Goal: Task Accomplishment & Management: Manage account settings

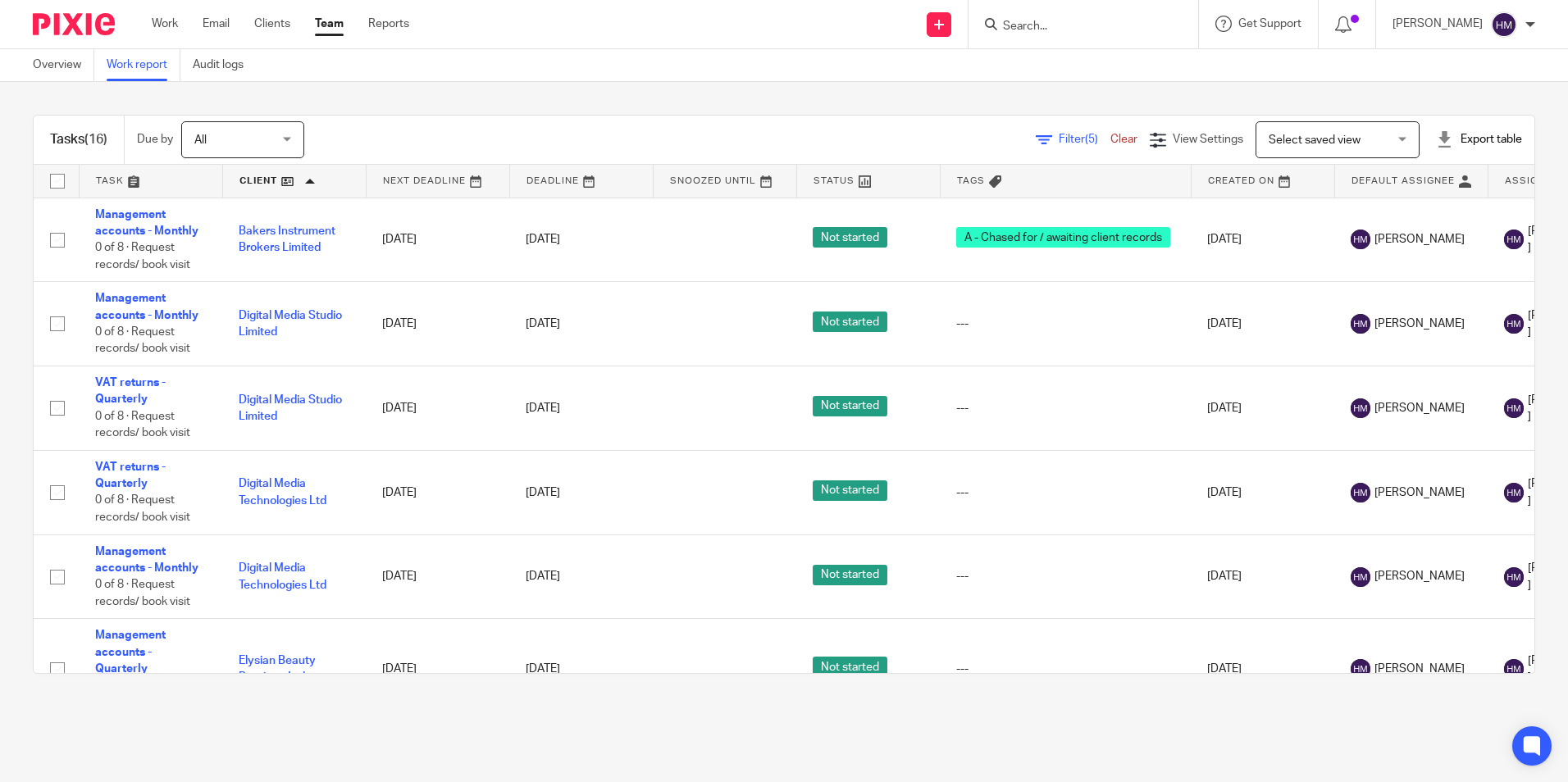
scroll to position [853, 0]
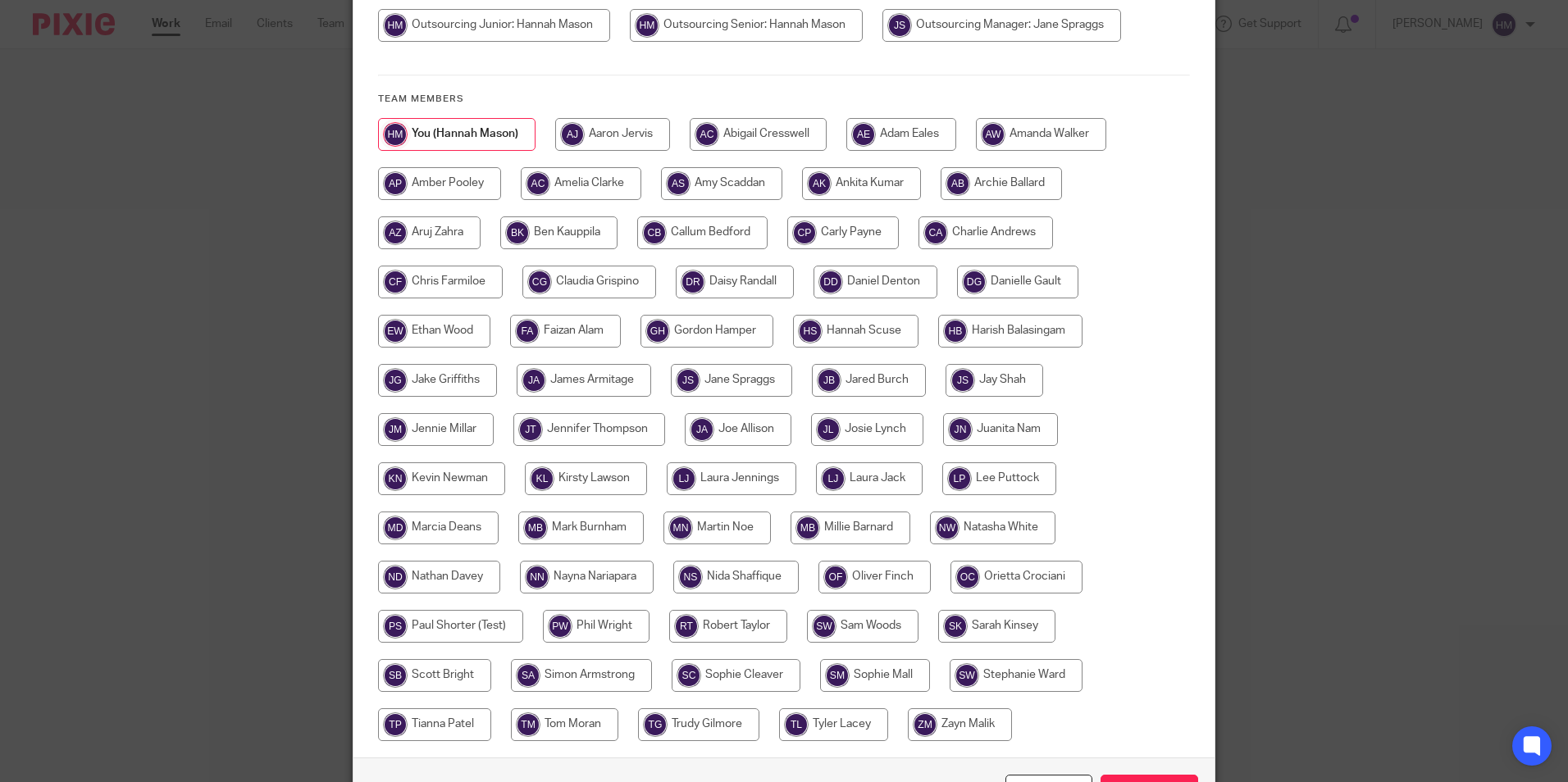
scroll to position [246, 0]
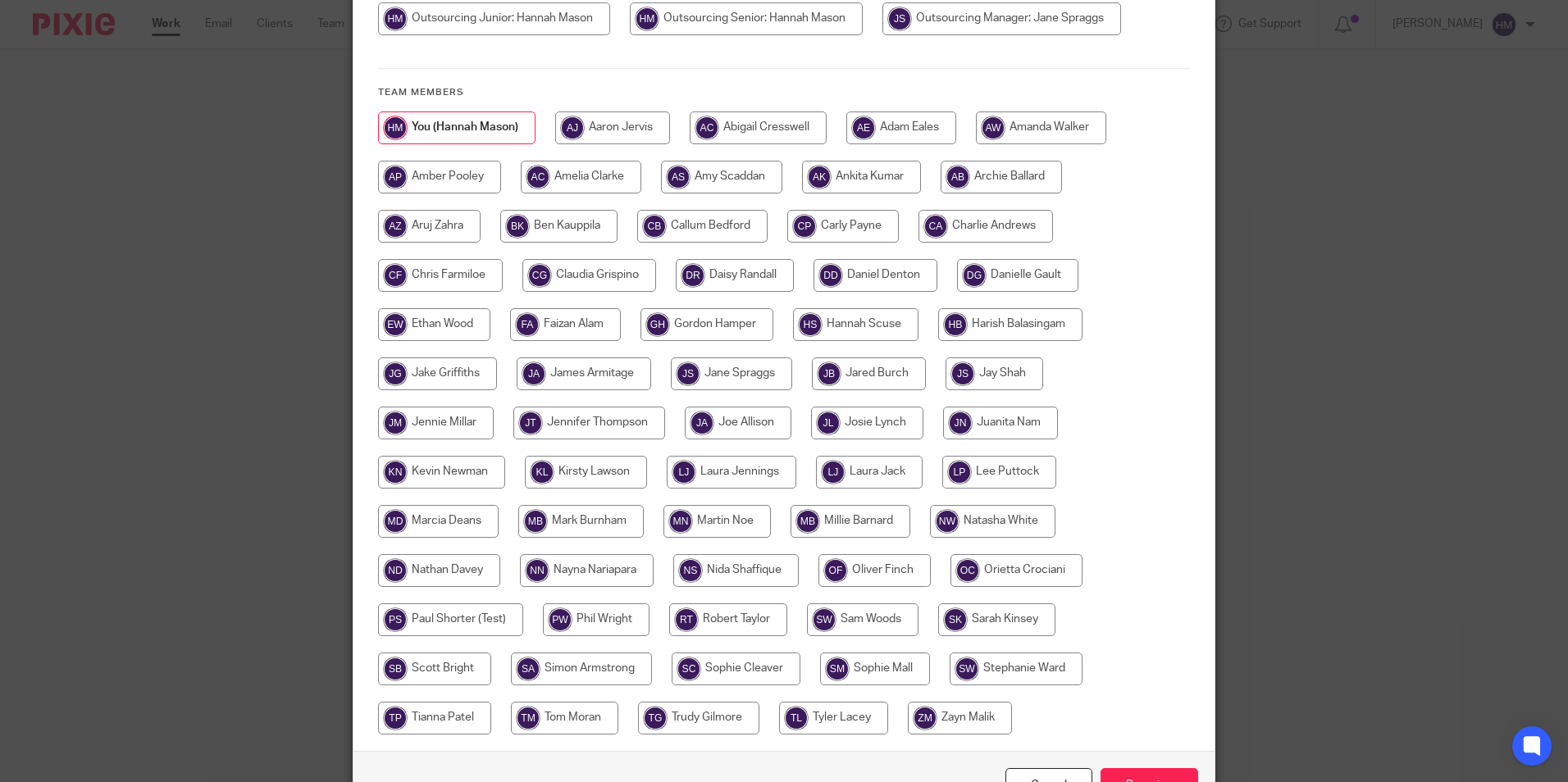
click at [438, 527] on input "radio" at bounding box center [438, 521] width 120 height 32
radio input "true"
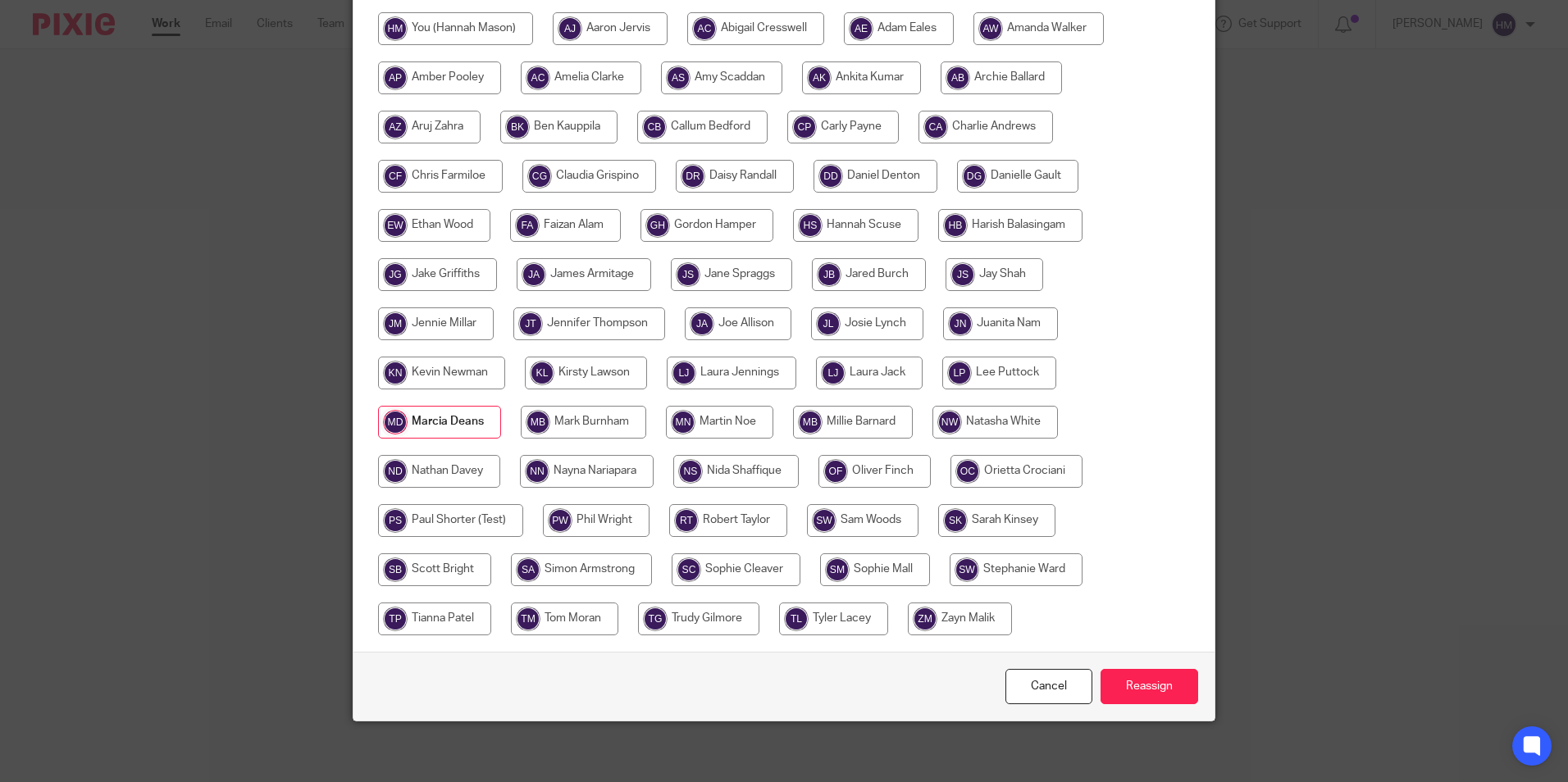
scroll to position [350, 0]
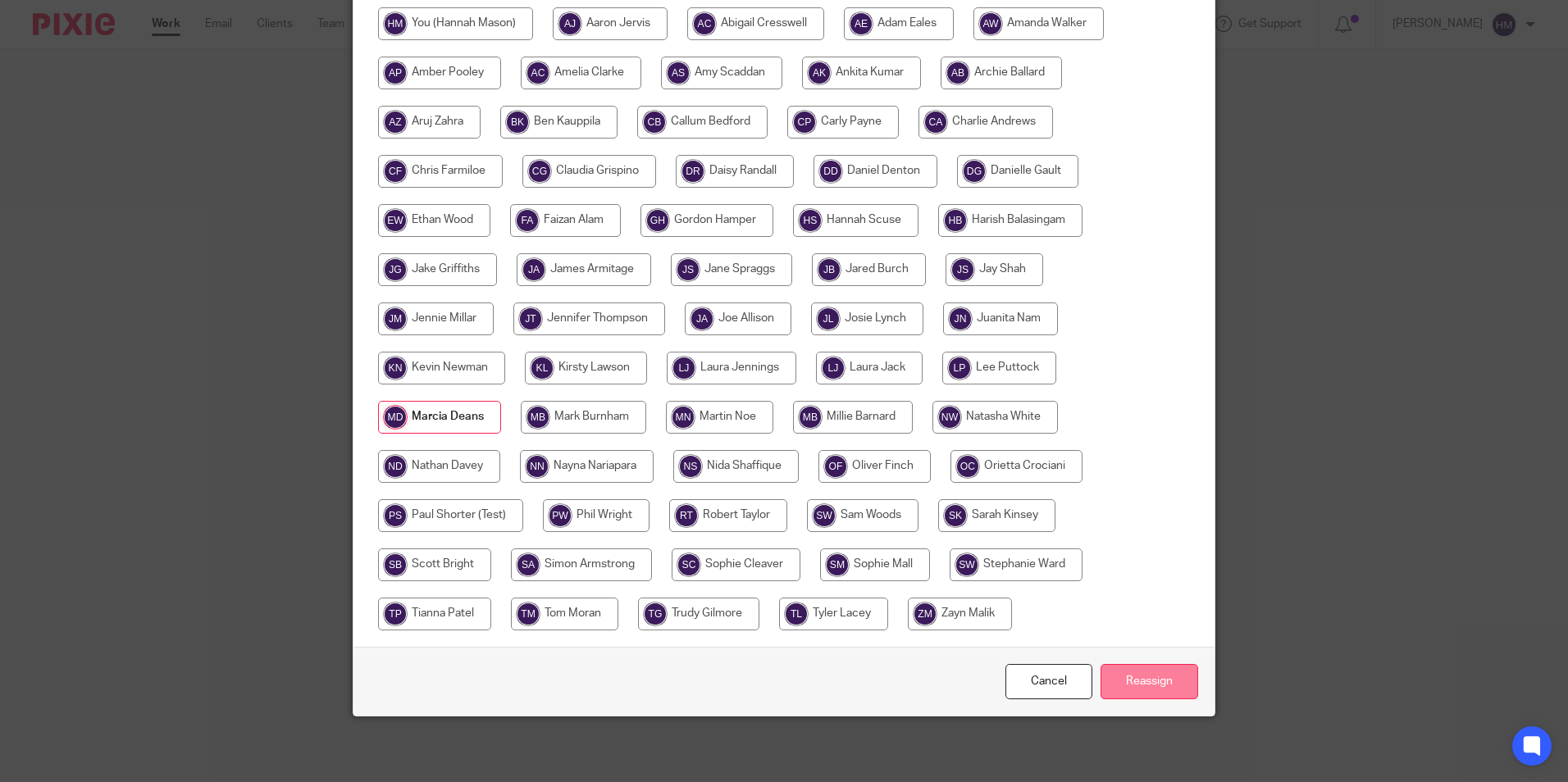
click at [1147, 677] on input "Reassign" at bounding box center [1149, 681] width 97 height 35
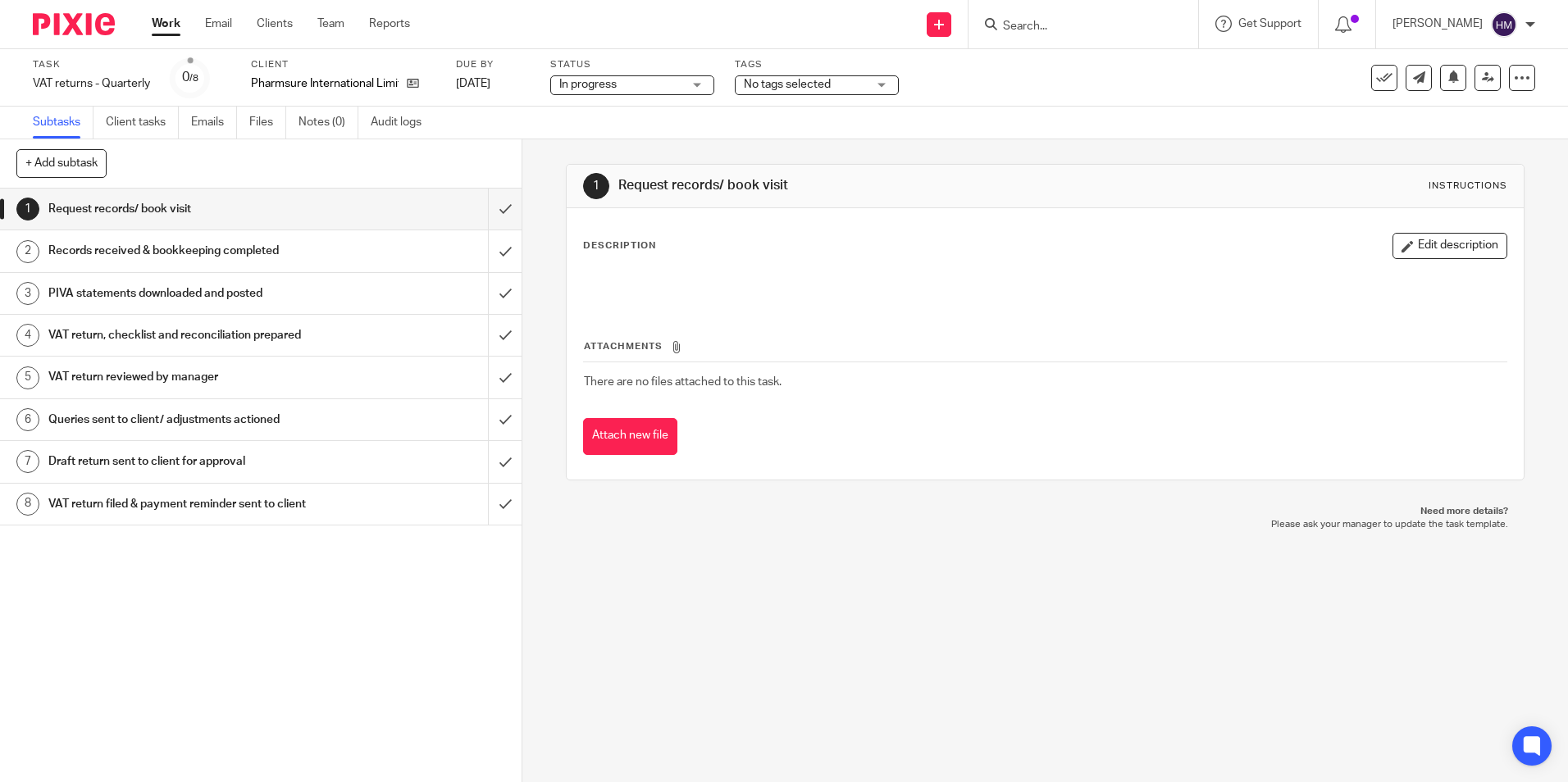
click at [787, 84] on span "No tags selected" at bounding box center [787, 84] width 87 height 11
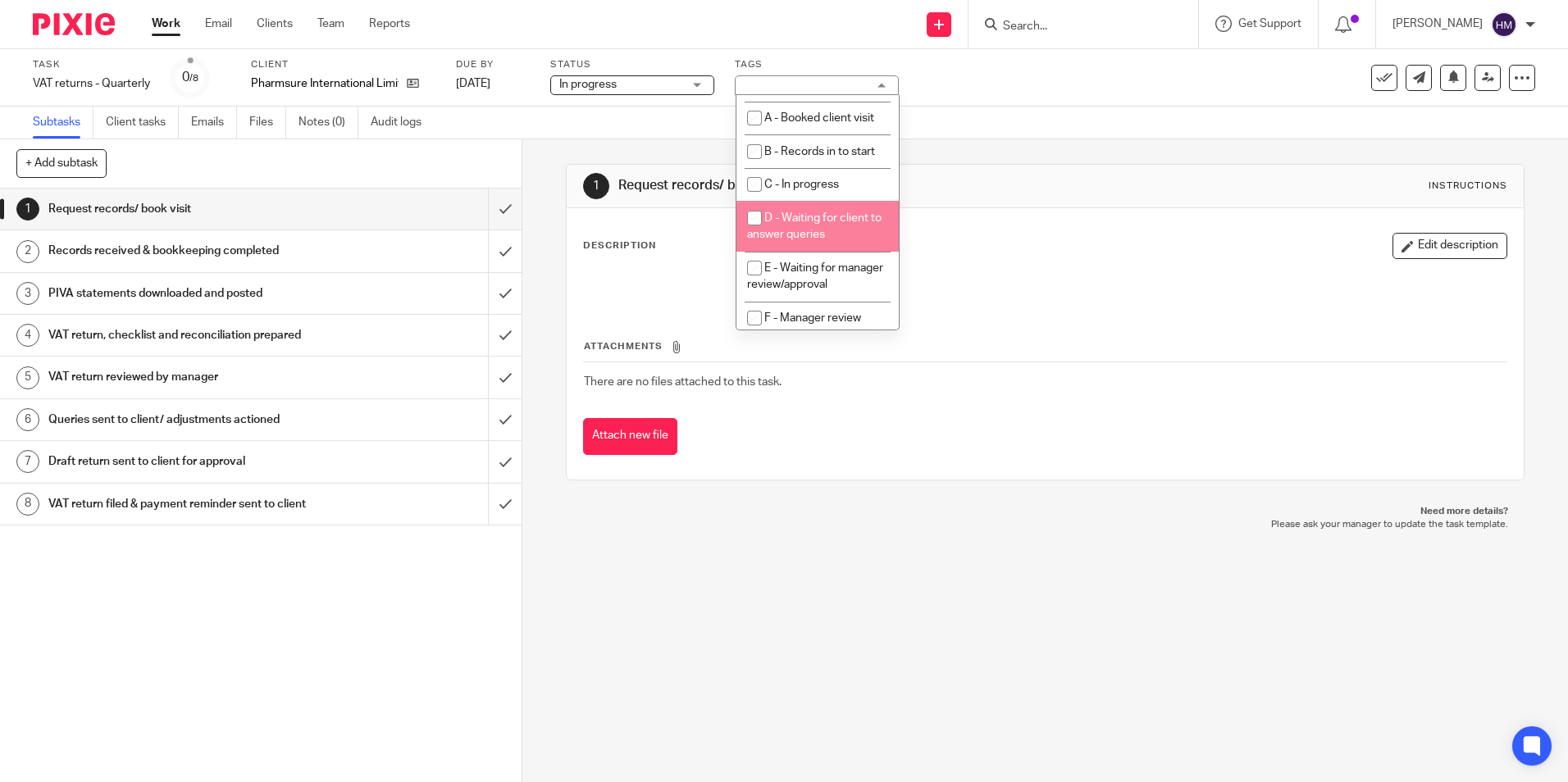
scroll to position [82, 0]
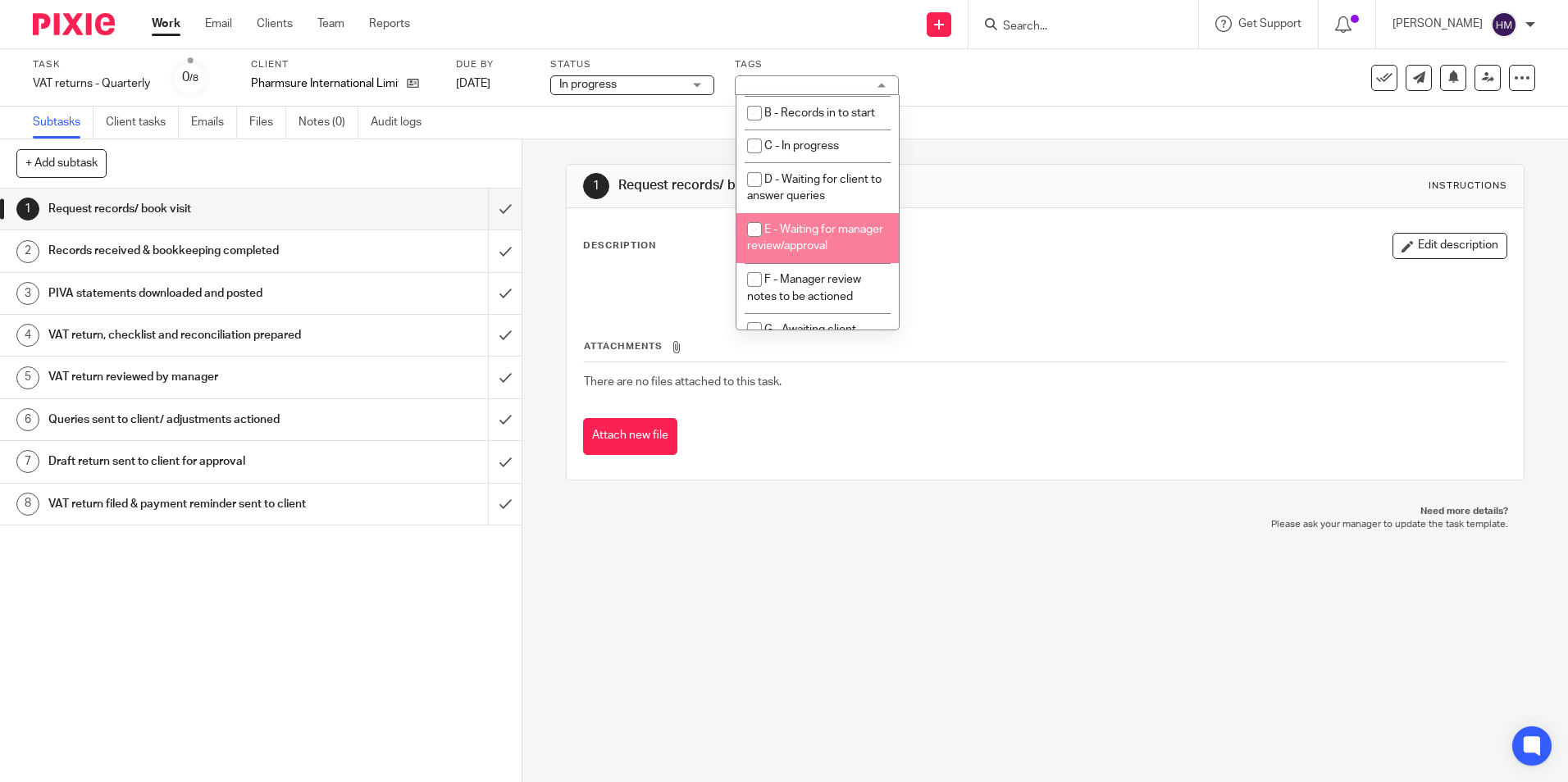
click at [804, 252] on li "E - Waiting for manager review/approval" at bounding box center [817, 238] width 162 height 50
checkbox input "true"
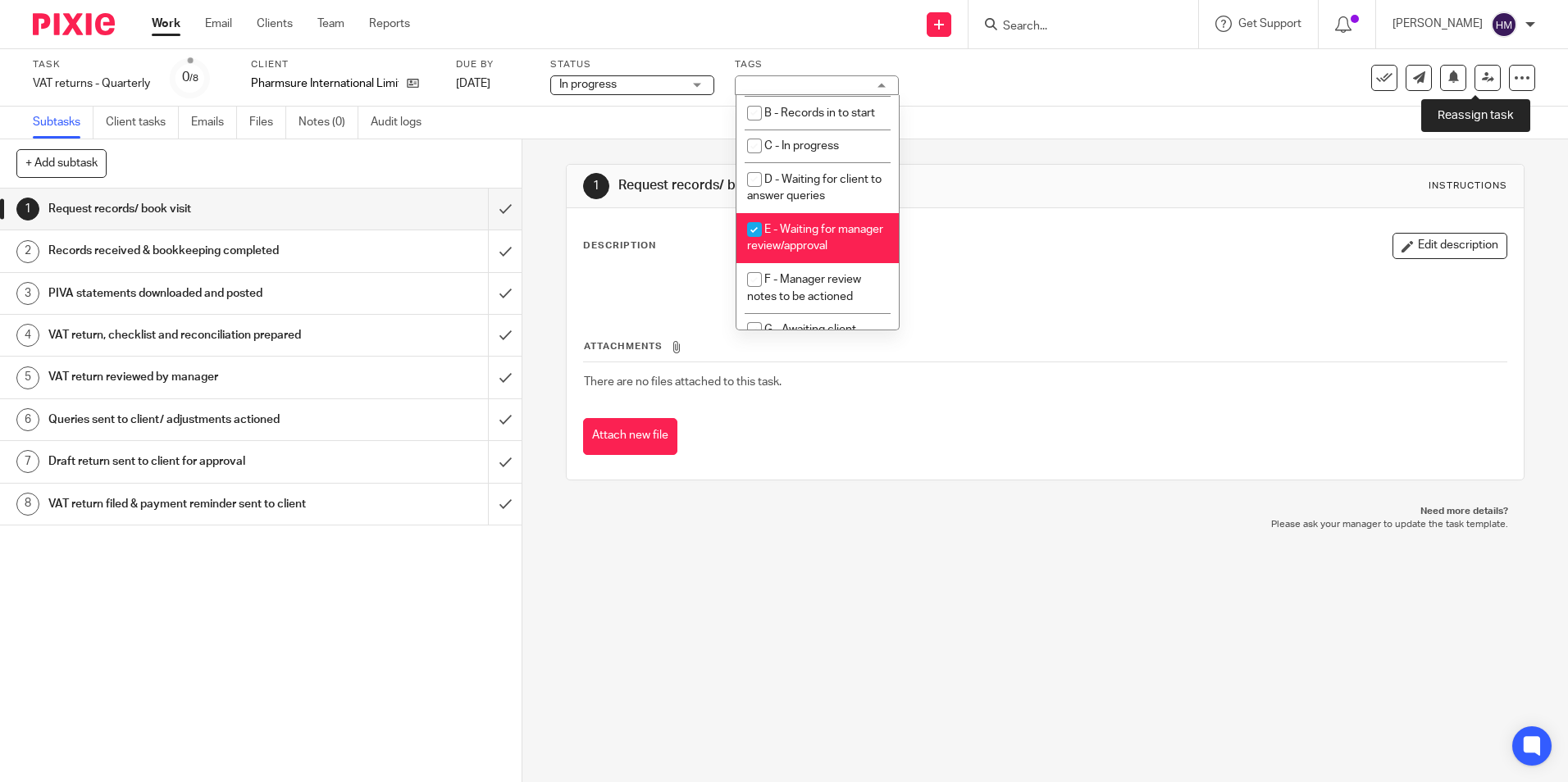
drag, startPoint x: 1473, startPoint y: 86, endPoint x: 1449, endPoint y: 118, distance: 40.0
click at [1474, 86] on link at bounding box center [1487, 78] width 26 height 26
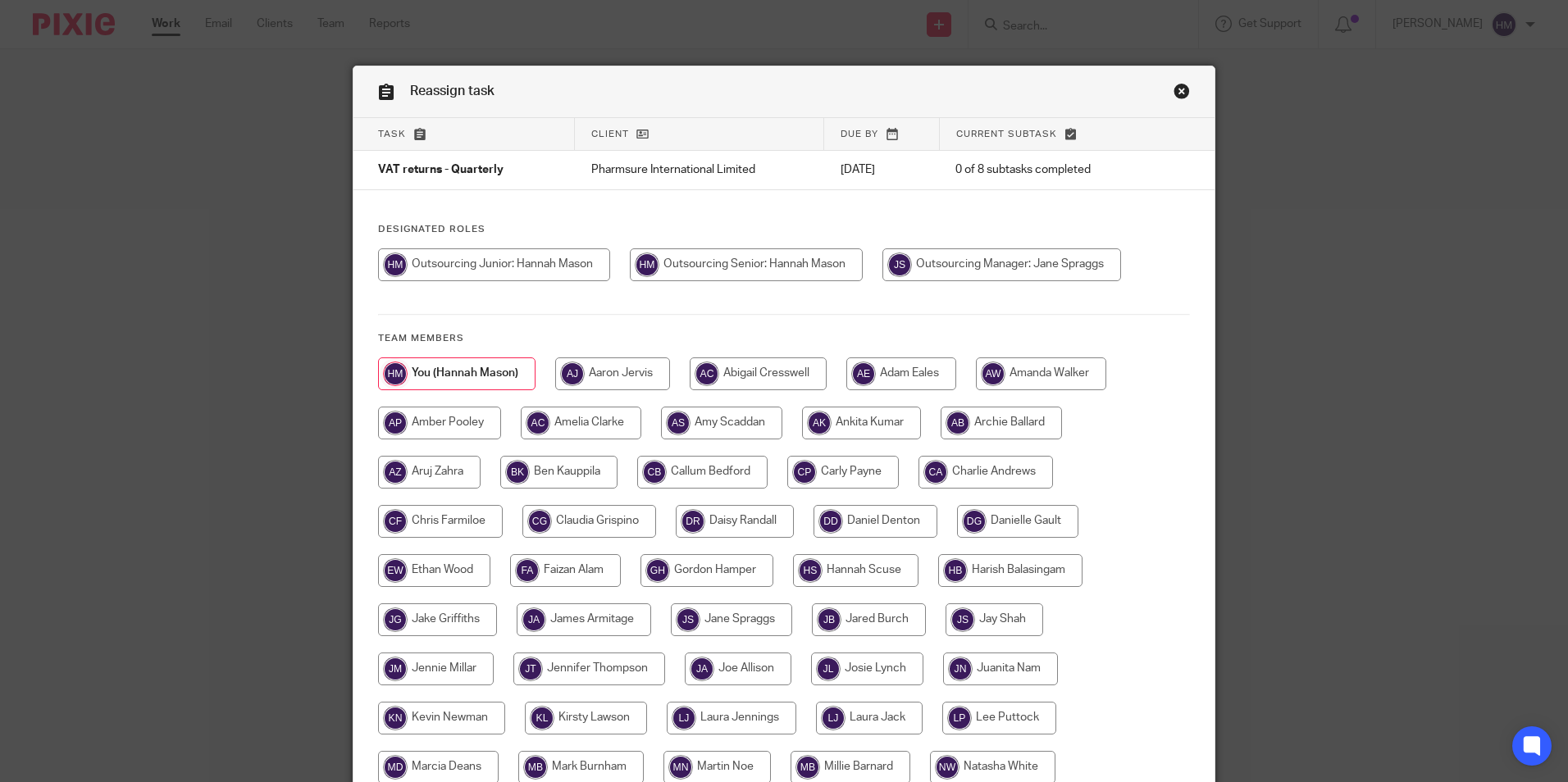
scroll to position [246, 0]
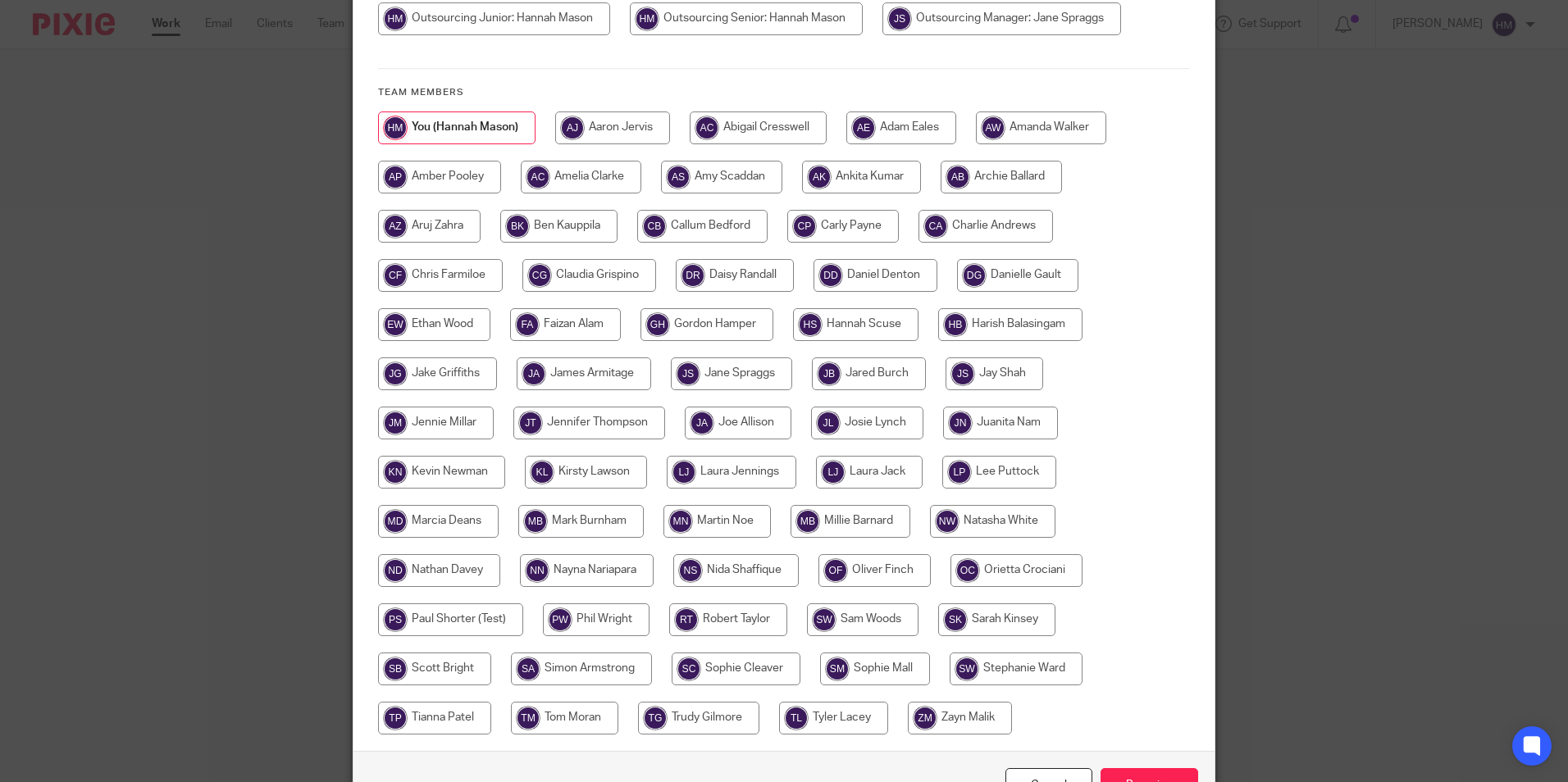
click at [459, 522] on input "radio" at bounding box center [438, 521] width 120 height 32
radio input "true"
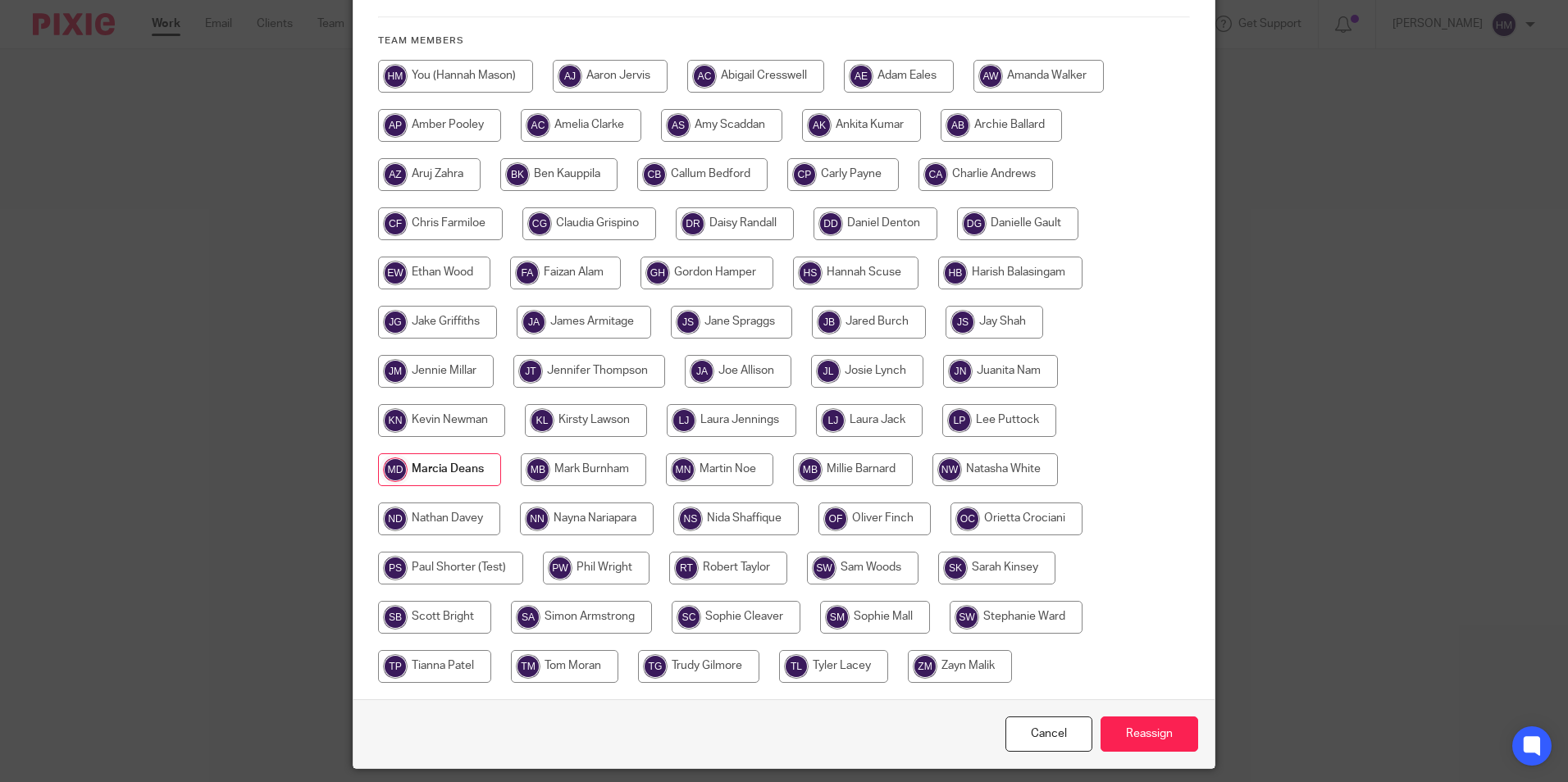
scroll to position [350, 0]
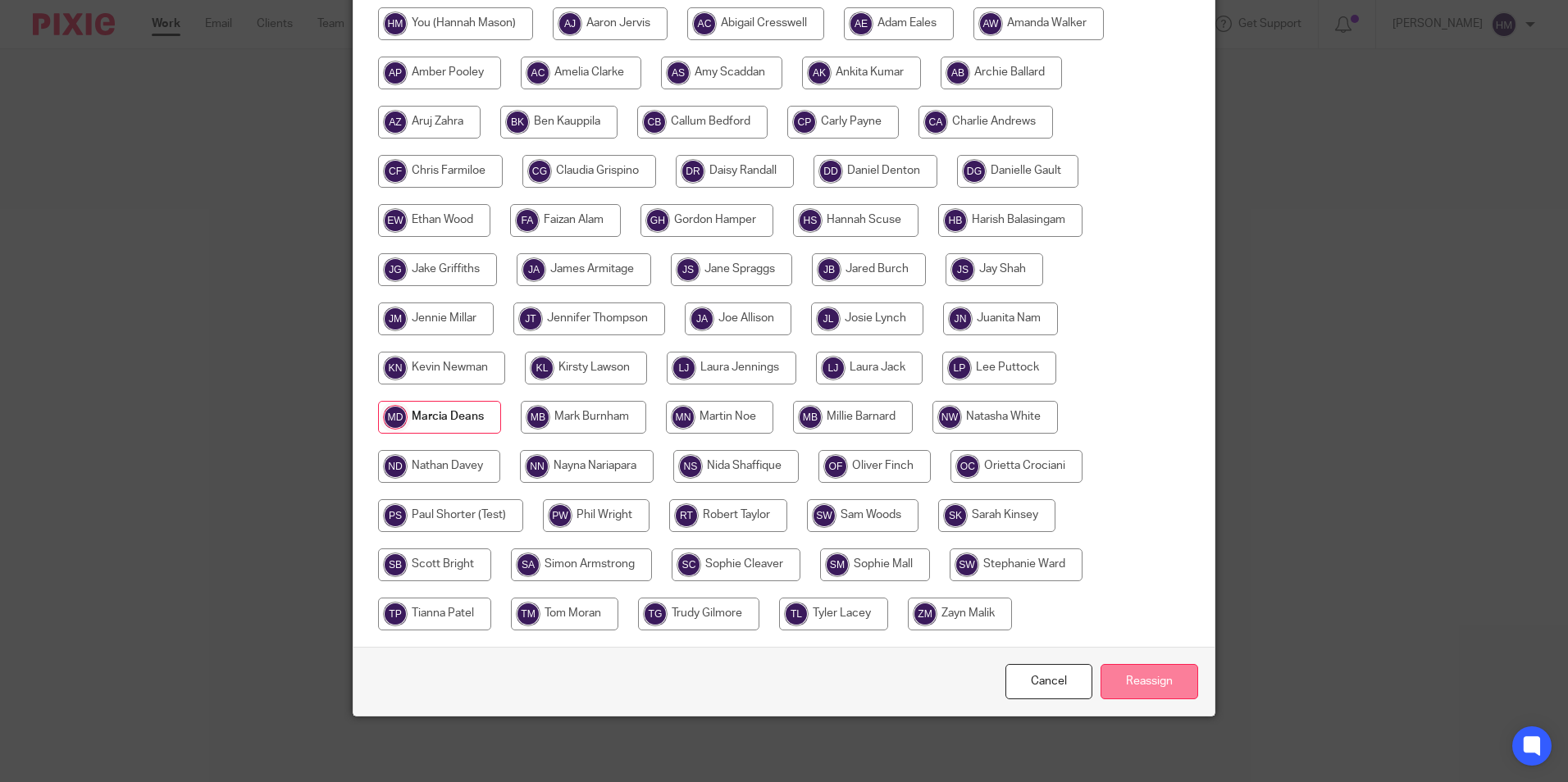
click at [1157, 681] on input "Reassign" at bounding box center [1149, 681] width 97 height 35
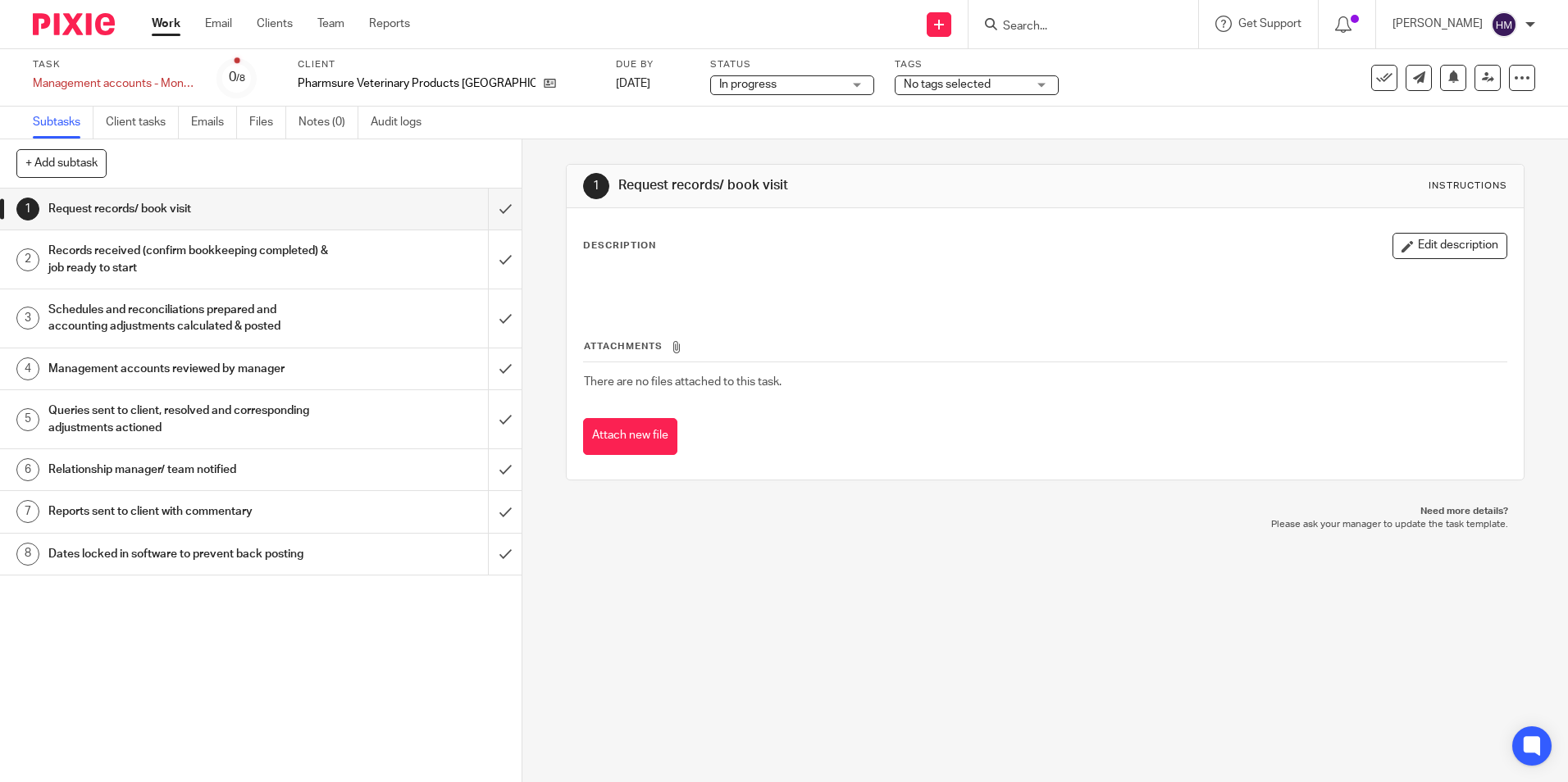
click at [719, 78] on span "In progress" at bounding box center [747, 84] width 57 height 11
click at [948, 86] on span "No tags selected" at bounding box center [965, 84] width 123 height 17
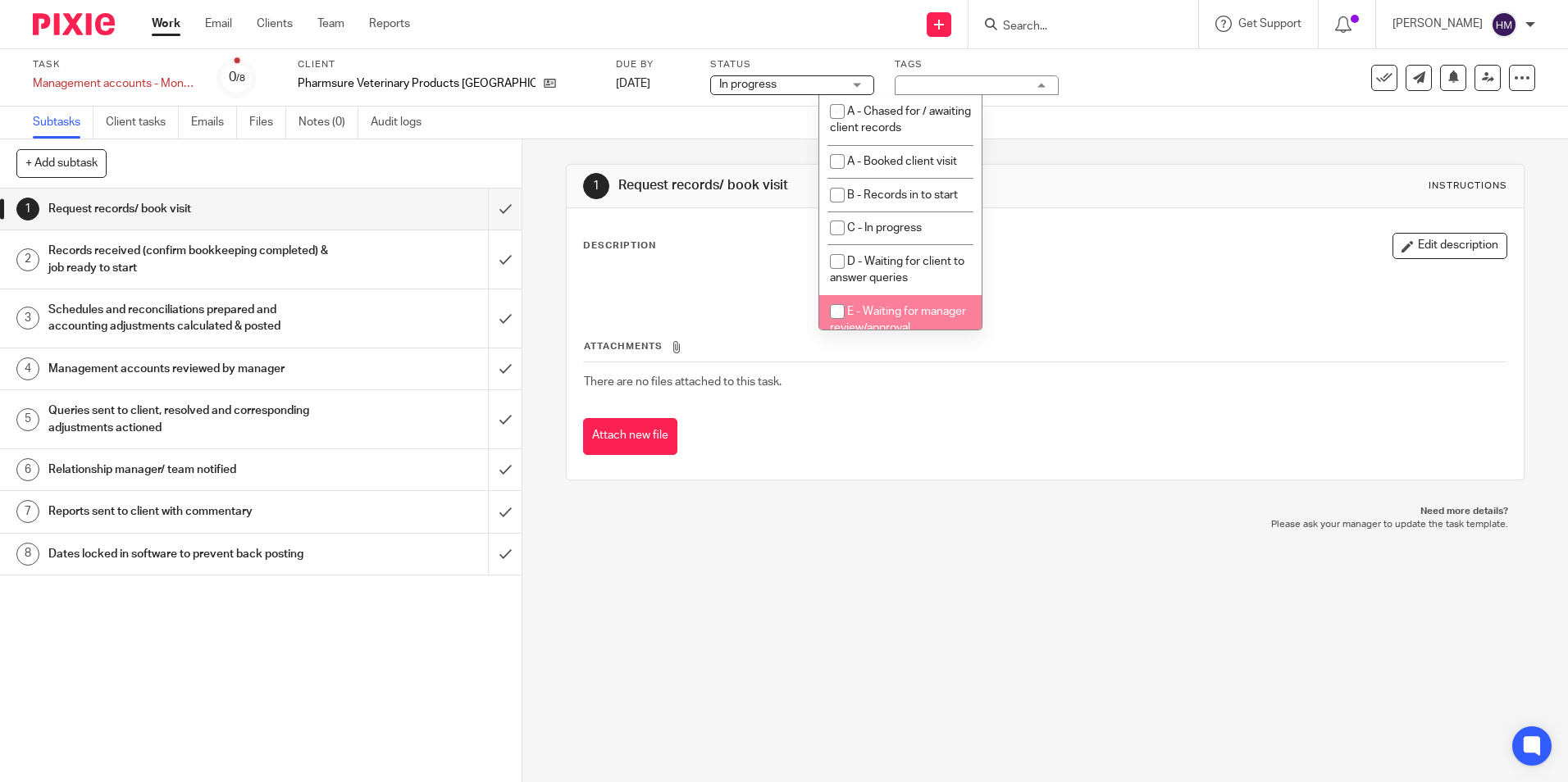
click at [920, 313] on li "E - Waiting for manager review/approval" at bounding box center [900, 320] width 162 height 50
checkbox input "true"
drag, startPoint x: 1474, startPoint y: 79, endPoint x: 1459, endPoint y: 91, distance: 19.2
click at [1482, 79] on icon at bounding box center [1488, 78] width 12 height 12
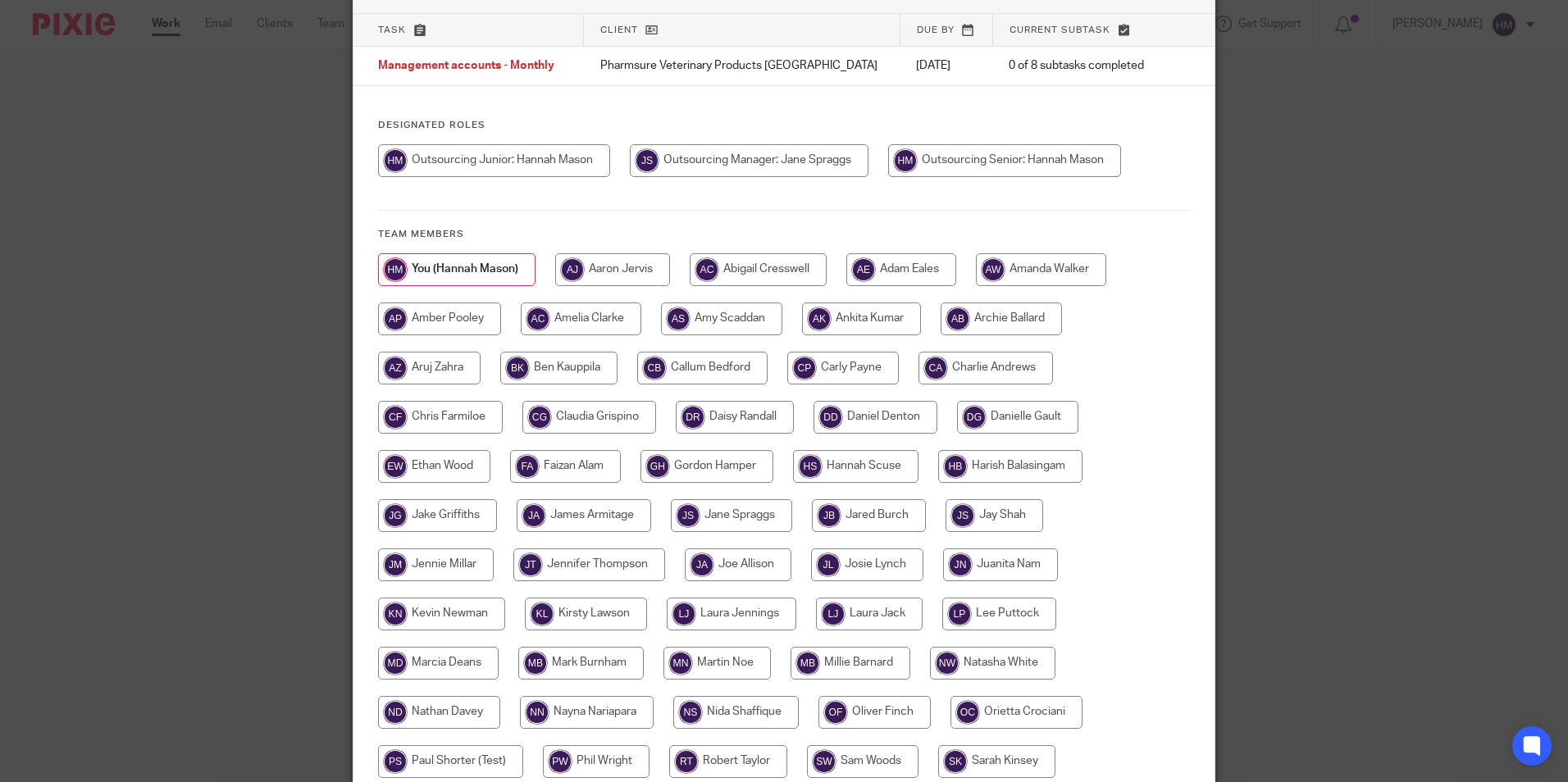
scroll to position [327, 0]
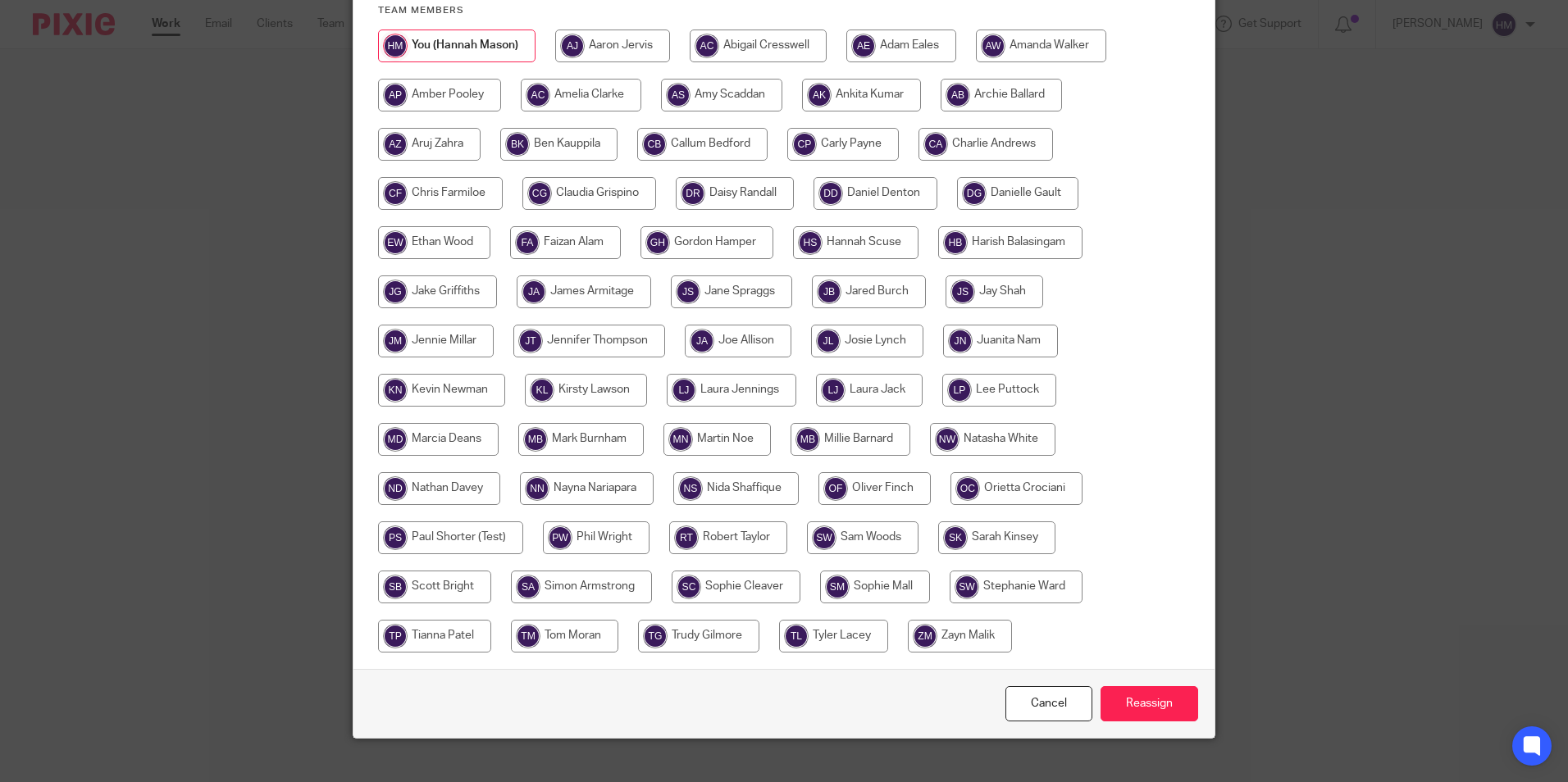
click at [434, 441] on input "radio" at bounding box center [438, 439] width 120 height 32
radio input "true"
click at [1164, 701] on input "Reassign" at bounding box center [1149, 704] width 97 height 35
